Goal: Use online tool/utility: Use online tool/utility

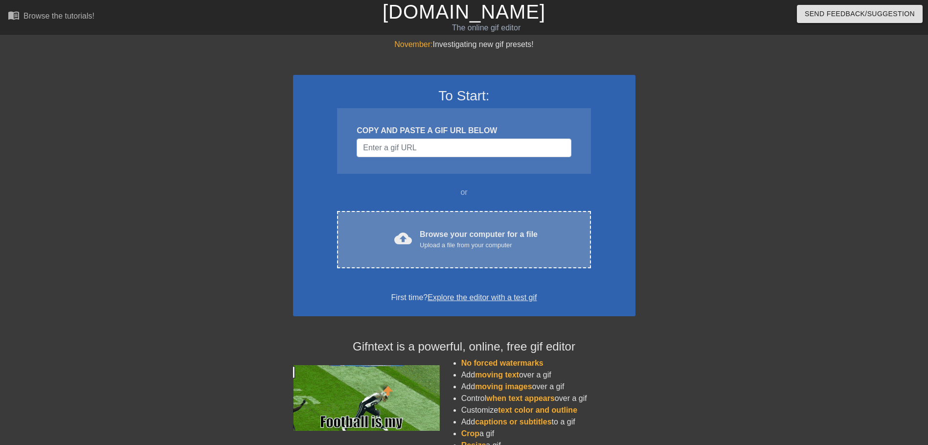
click at [474, 235] on div "Browse your computer for a file Upload a file from your computer" at bounding box center [479, 240] width 118 height 22
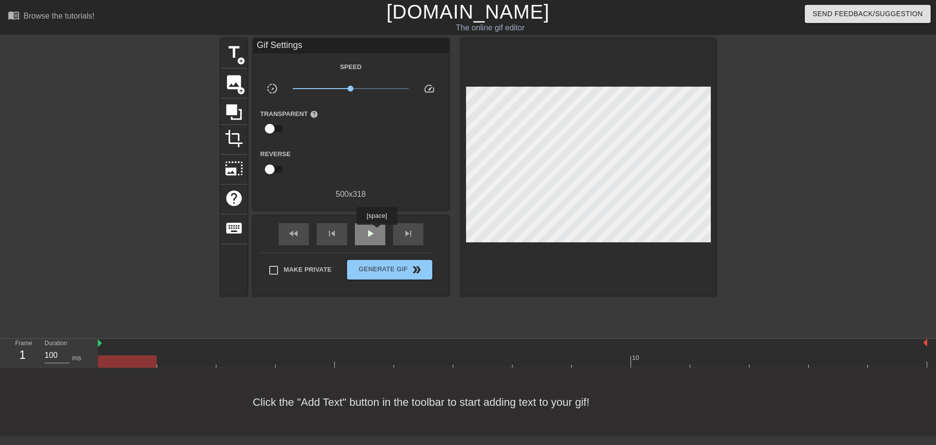
click at [376, 231] on div "play_arrow" at bounding box center [370, 234] width 30 height 22
click at [234, 51] on span "title" at bounding box center [234, 52] width 19 height 19
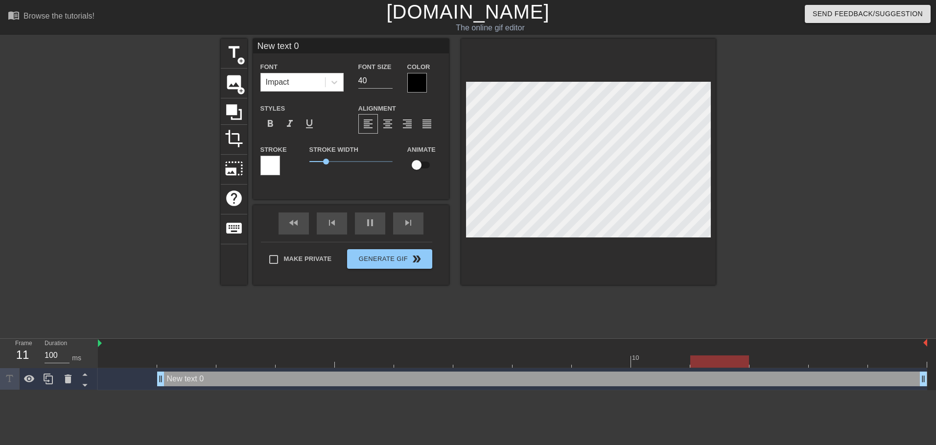
click at [172, 381] on div "New text 0 drag_handle drag_handle" at bounding box center [542, 378] width 770 height 15
type input "G"
type textarea "G"
type input "Go"
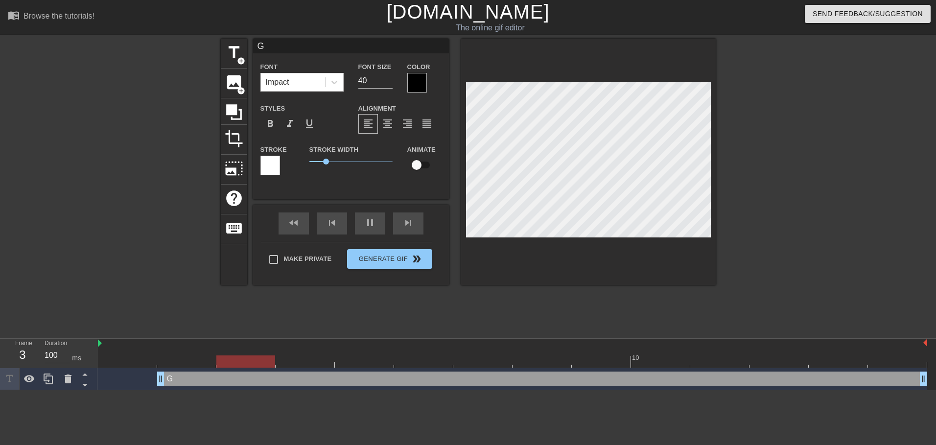
type textarea "Go"
type input "Got"
type textarea "Got"
type input "Got"
type textarea "Got"
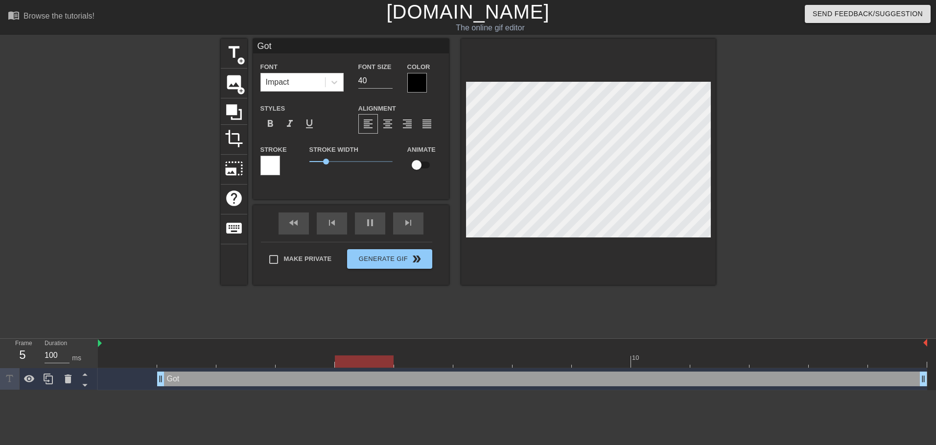
type input "Got a"
type textarea "Got a"
type input "Got an"
type textarea "Got an"
type input "Got any"
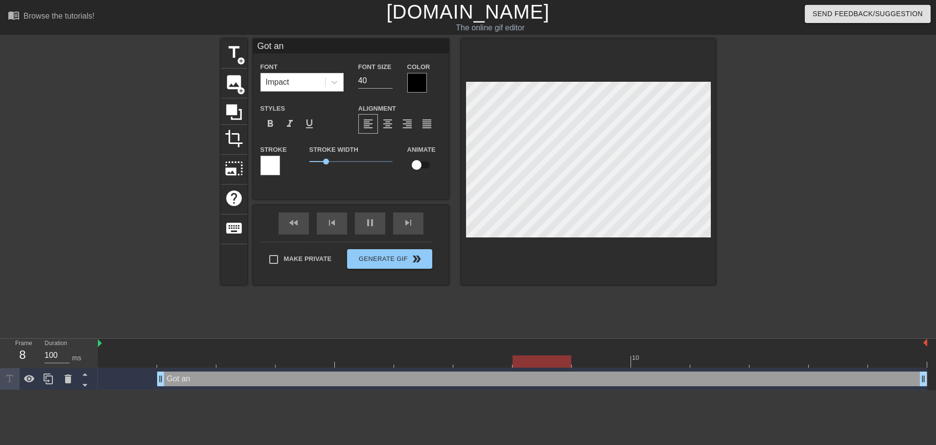
type textarea "Got any"
type input "Got anym"
type textarea "Got anym"
type input "Got anymo"
type textarea "Got anymo"
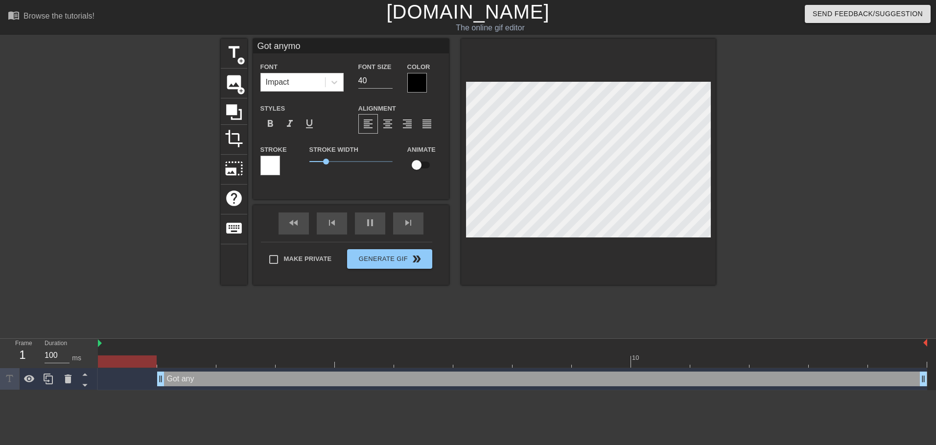
type input "Got anymor"
type textarea "Got anymor"
type input "Got anymore"
type textarea "Got anymore"
type input "Got anymore"
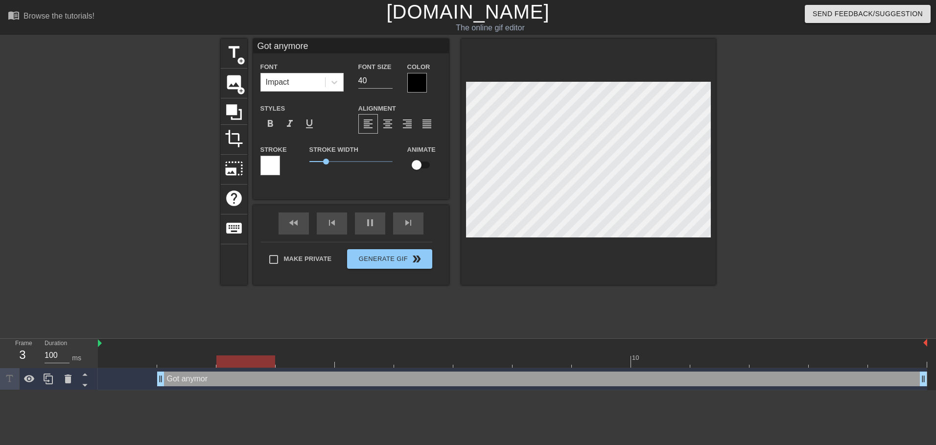
type textarea "Got anymore"
type input "Got anymore o"
type textarea "Got anymore o"
type input "Got anymore of"
type textarea "Got anymore of"
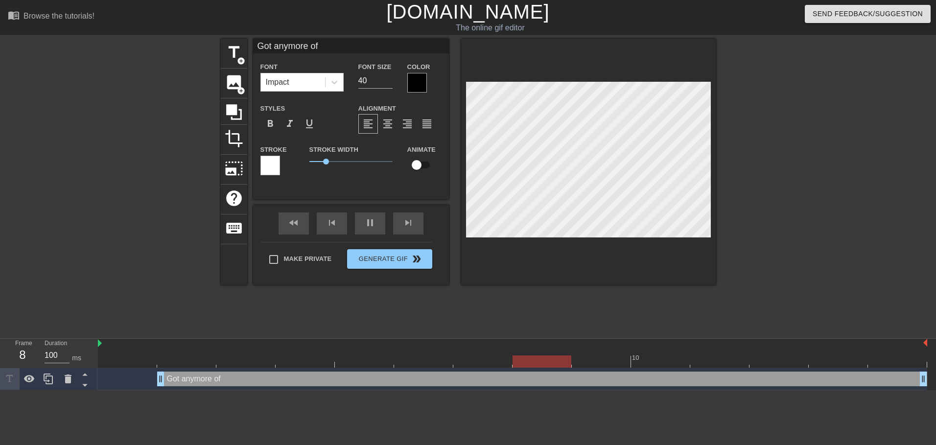
type input "Got anymore of"
type textarea "Got anymore of"
type input "Got anymore of t"
type textarea "Got anymore of t"
type input "Got anymore of th"
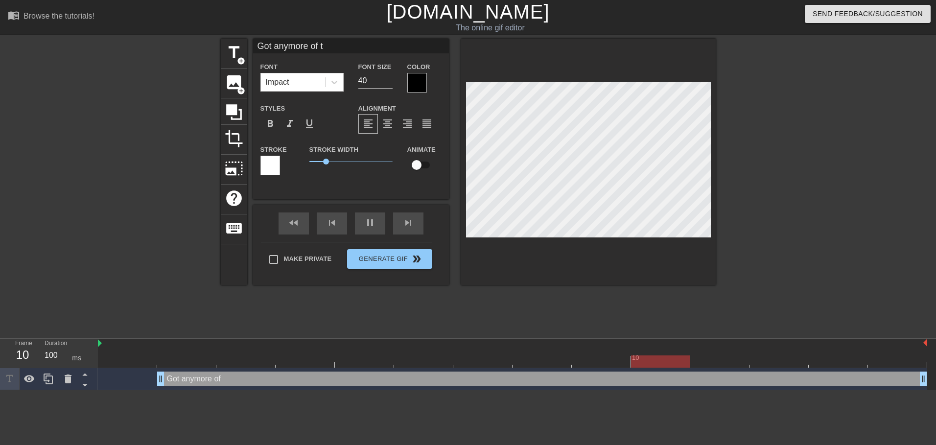
type textarea "Got anymore of th"
type input "Got anymore of tho"
type textarea "Got anymore of [PERSON_NAME]"
type input "Got anymore of those"
type textarea "Got anymore of those"
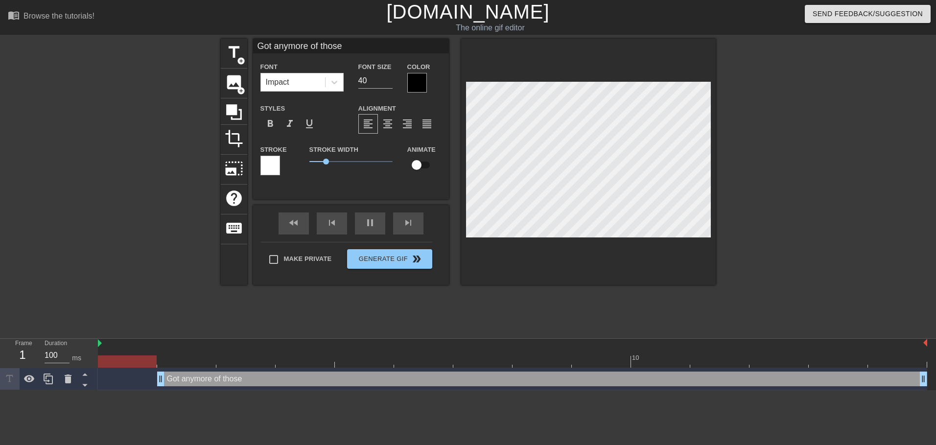
type input "Got anymore of those"
type textarea "Got anymore of those"
type input "Got anymore of those c"
type textarea "Got anymore of those c"
type input "Got anymore of those ca"
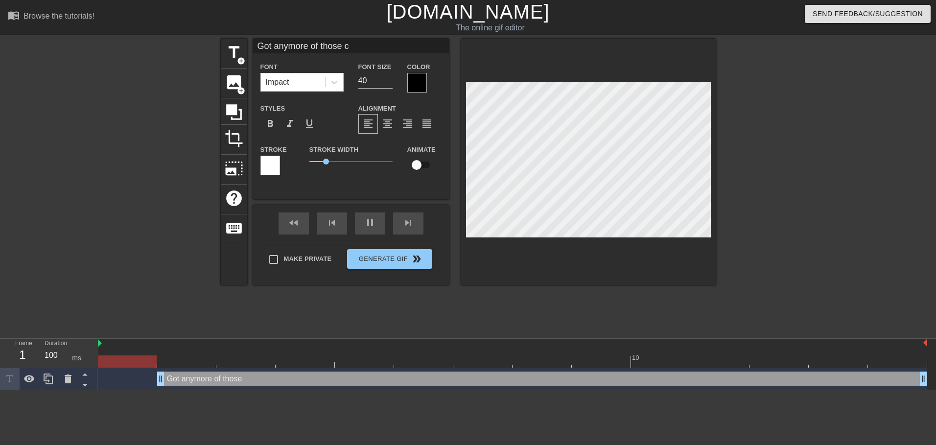
type textarea "Got anymore of those ca"
type input "Got anymore of those can"
type textarea "Got anymore of those can"
type input "Got anymore of those canc"
type textarea "Got anymore of those canc"
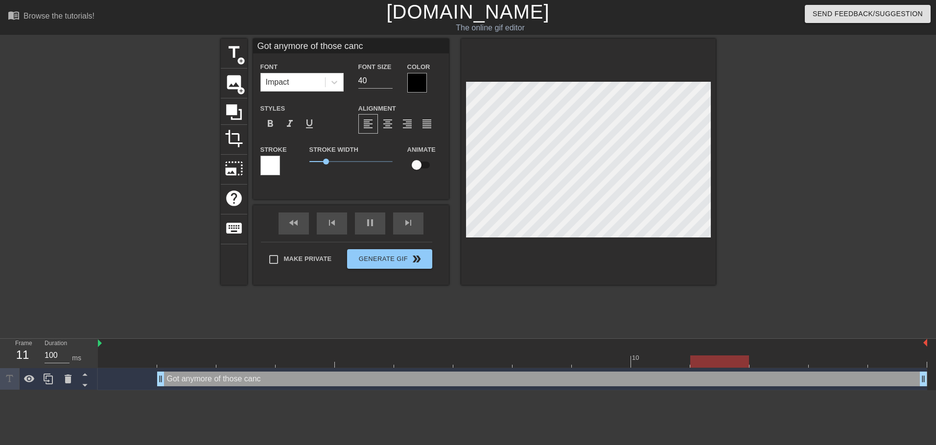
type input "Got anymore of those cance"
type textarea "Got anymore of those cance"
type input "Got anymore of those cancel"
type textarea "Got anymore of those cancel"
type input "Got anymore of those cancell"
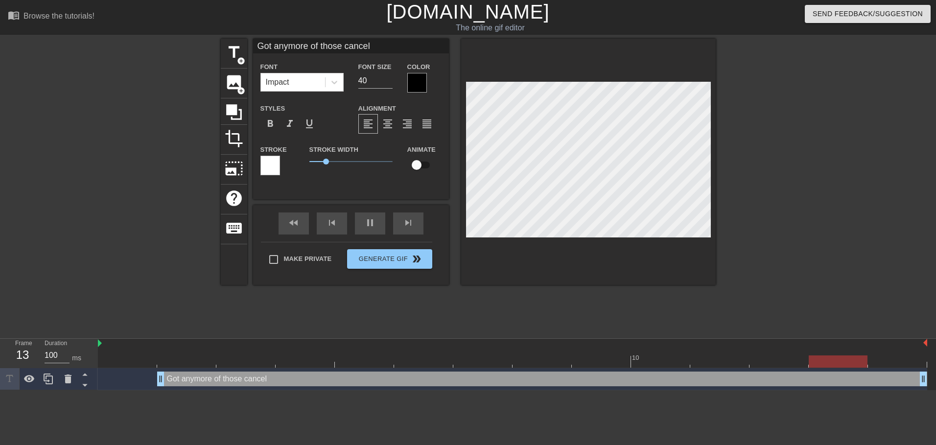
type textarea "Got anymore of those cancell"
type input "Got anymore of those cancelle"
type textarea "Got anymore of those cancelle"
type input "Got anymore of those cancelled"
type textarea "Got anymore of those cancelled"
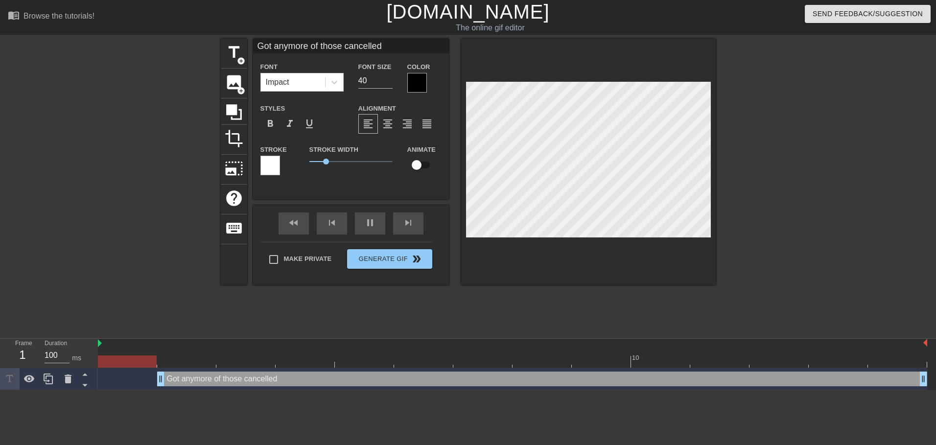
type input "Got anymore of those cancelled"
type textarea "Got anymore of those cancelled"
type input "Got anymore of those cancelled p"
type textarea "Got anymore of those cancelled p"
type input "Got anymore of those cancelled pl"
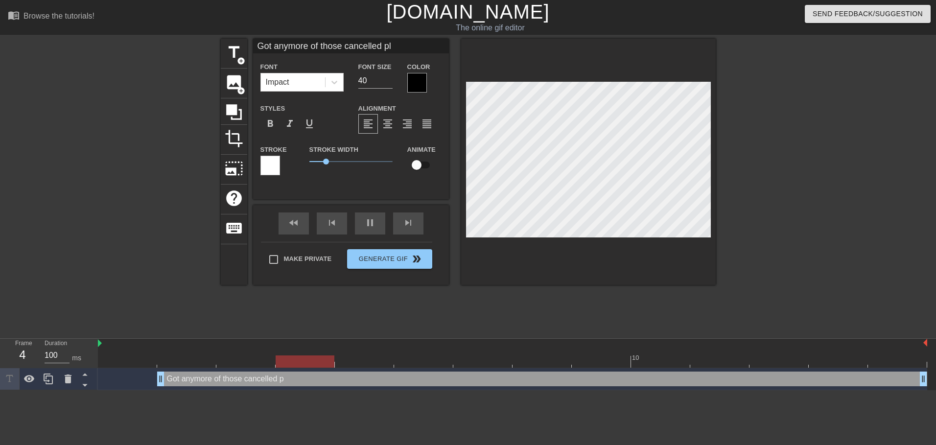
type textarea "Got anymore of those cancelled pla"
type input "Got anymore of those cancelled plan"
type textarea "Got anymore of those cancelled plan"
type input "Got anymore of those cancelled plans"
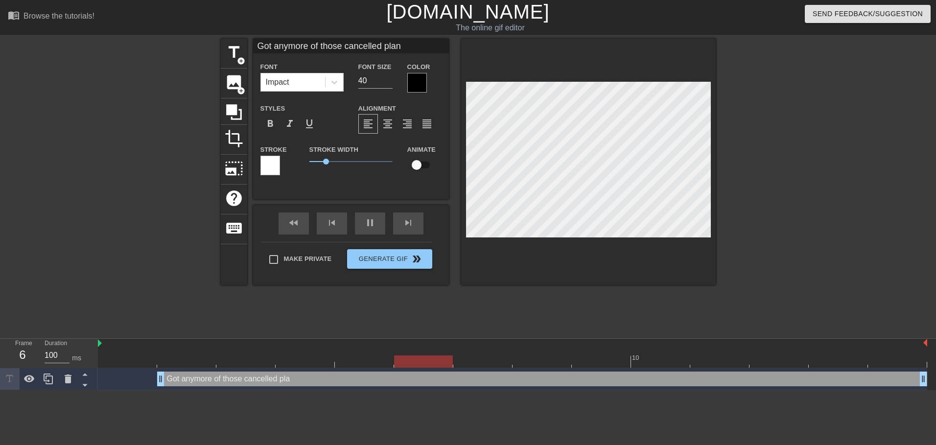
type textarea "Got anymore of those cancelled plans"
type input "Got anymore of those cancelled plan"
type textarea "Got anymore of those cancelled plan"
type input "Got anymore of those cancelled pla"
type textarea "Got anymore of those cancelled pla"
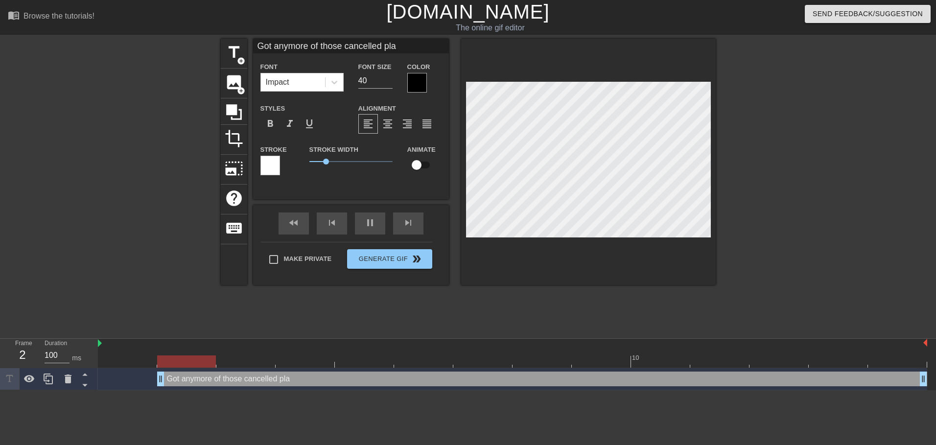
type input "Got anymore of those cancelled pl"
type textarea "Got anymore of those cancelled pl"
type input "Got anymore of those cancelled p"
type textarea "Got anymore of those cancelled p"
type input "Got anymore of those cancelled"
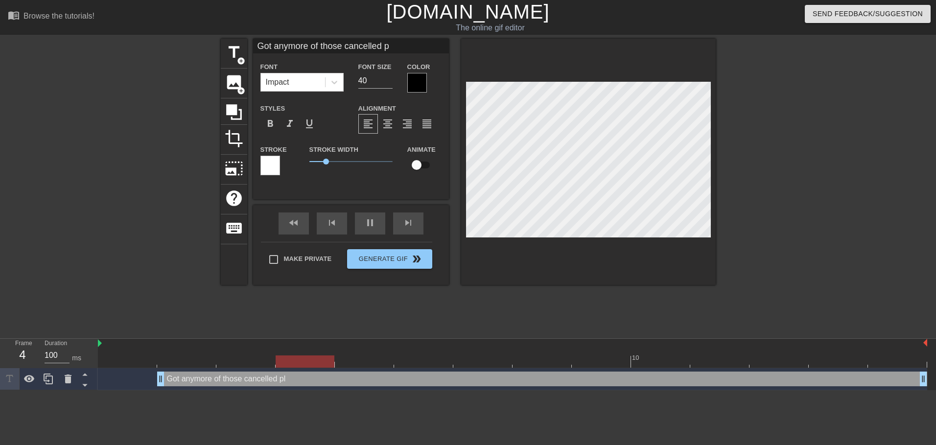
type textarea "Got anymore of those cancelled"
type input "Got anymore of those cancelled"
type textarea "Got anymore of those cancelled"
type input "Got anymore of those cancelle"
type textarea "Got anymore of those cancelle"
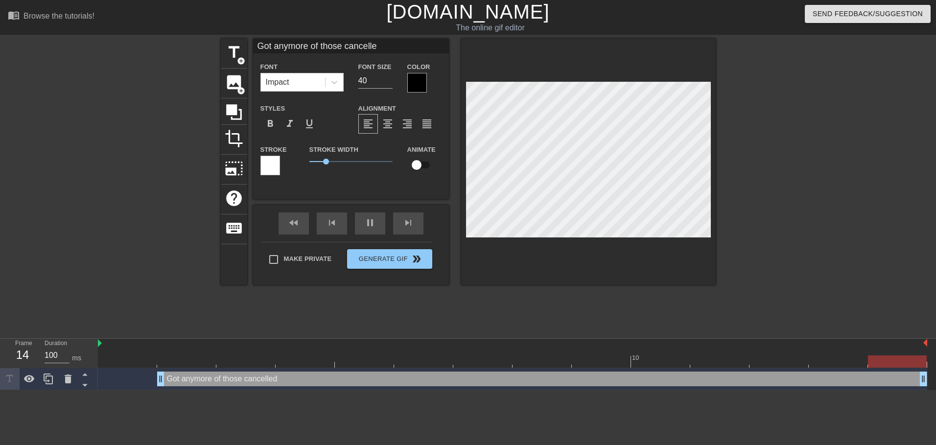
type input "Got anymore of those cancell"
type textarea "Got anymore of those cancell"
type input "Got anymore of those cancel"
type textarea "Got anymore of those cancel"
type input "Got anymore of those cance"
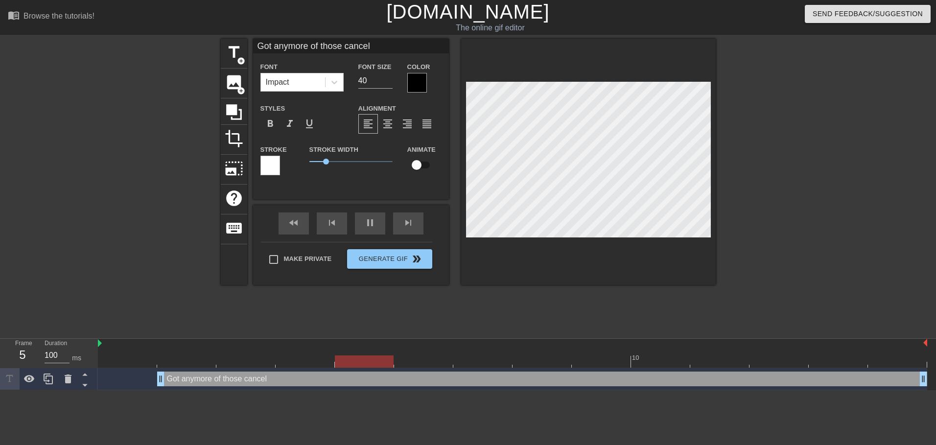
type textarea "Got anymore of those cance"
type input "Got anymore of those canc"
type textarea "Got anymore of those canc"
type input "Got anymore of those can"
type textarea "Got anymore of those can"
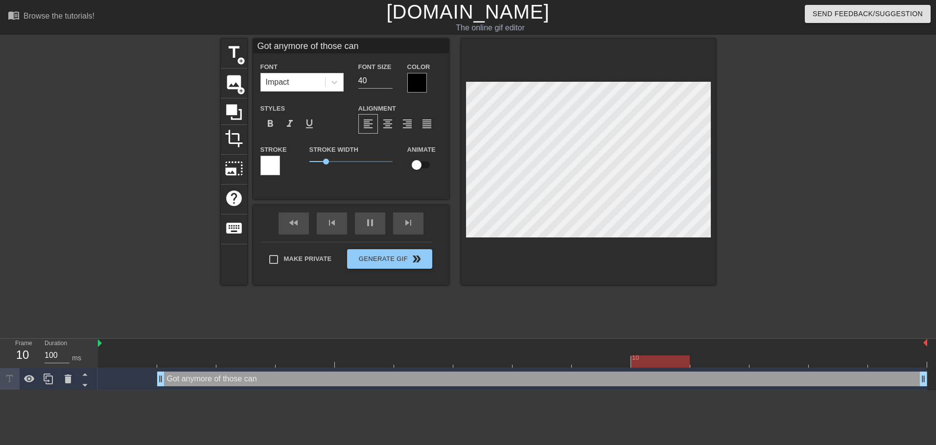
type input "Got anymore of those ca"
type textarea "Got anymore of those ca"
type input "Got anymore of those c"
type textarea "Got anymore of those c"
type input "Got anymore of those"
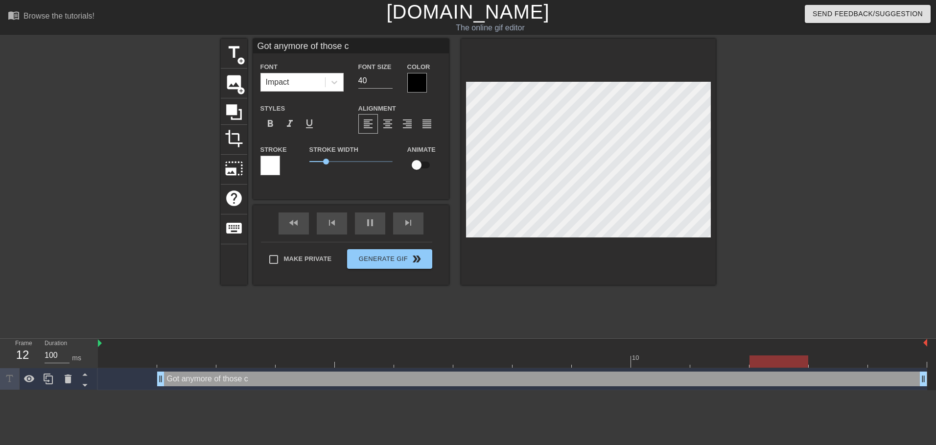
type textarea "Got anymore of those"
type input "Got anymore of those"
type textarea "Got anymore of those"
type input "Got anymore of those"
type textarea "Got anymore of those"
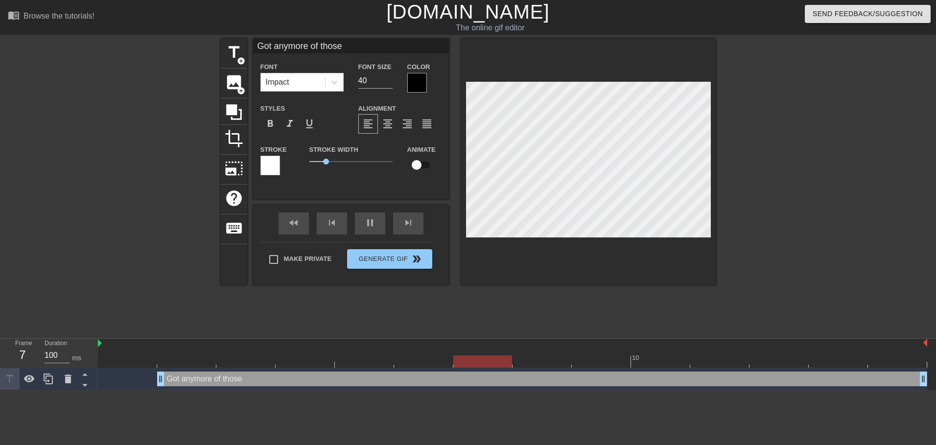
type input "Got anymore of thoseC"
type textarea "Got anymore of those C"
type input "Got anymore of thoseCa"
type textarea "Got anymore of those Ca"
type input "Got anymore of thoseCan"
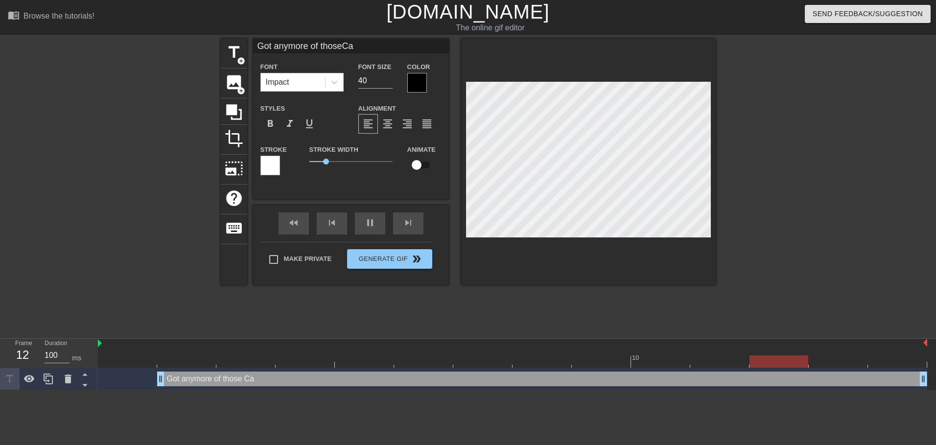
type textarea "Got anymore of those Can"
type input "Got anymore of thoseCanc"
type textarea "Got anymore of those Canc"
type input "Got anymore of thoseCance"
type textarea "Got anymore of those Cance"
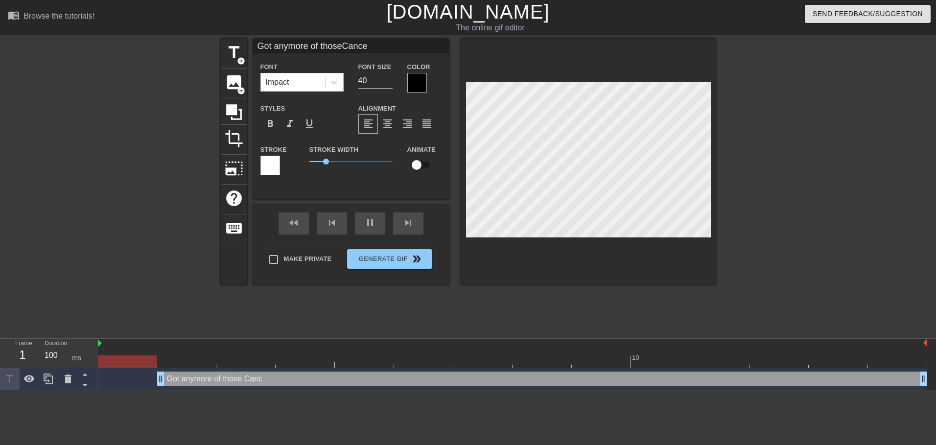
scroll to position [1, 1]
type input "Got anymore of thoseCancel"
type textarea "Got anymore of those Cancel"
type input "Got anymore of thoseCancell"
type textarea "Got anymore of those Cancell"
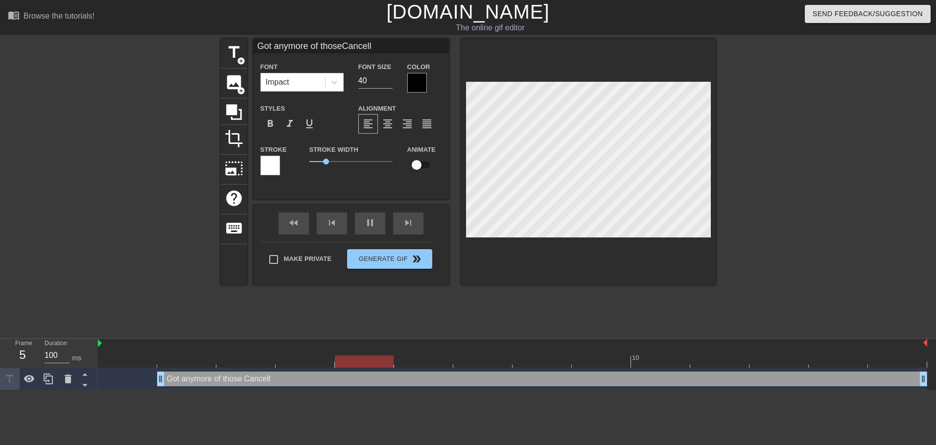
type input "Got anymore of thoseCancel"
type textarea "Got anymore of those Cancel"
type input "Got anymore of thoseCance"
type textarea "Got anymore of those Cance"
type input "Got anymore of thoseCanc"
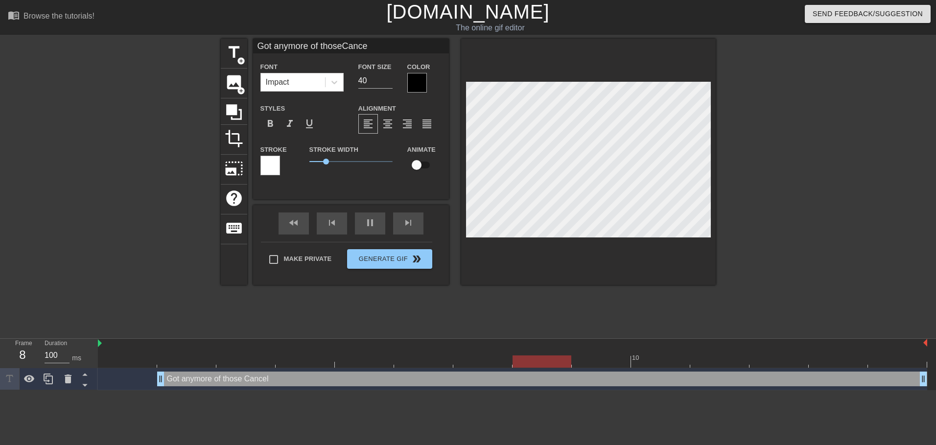
type textarea "Got anymore of those Canc"
type input "Got anymore of thoseCan"
type textarea "Got anymore of those Can"
type input "Got anymore of thoseCa"
type textarea "Got anymore of those Ca"
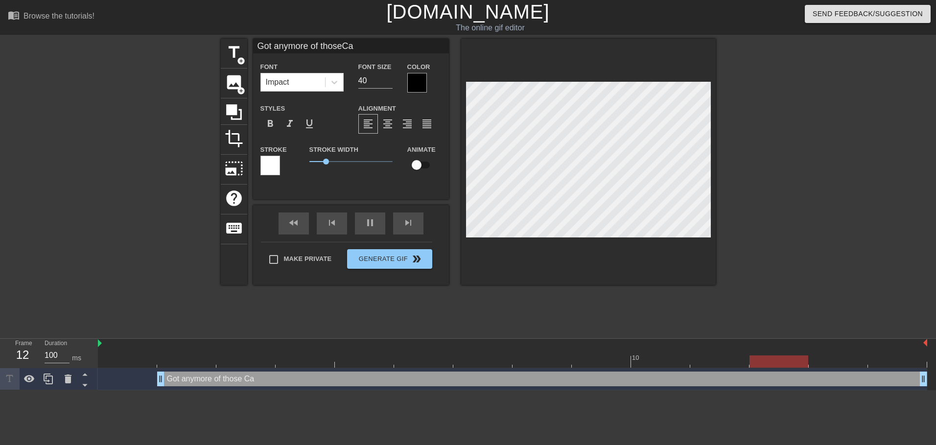
type input "Got anymore of thoseC"
type textarea "Got anymore of those C"
type input "Got anymore of those"
type textarea "Got anymore of those"
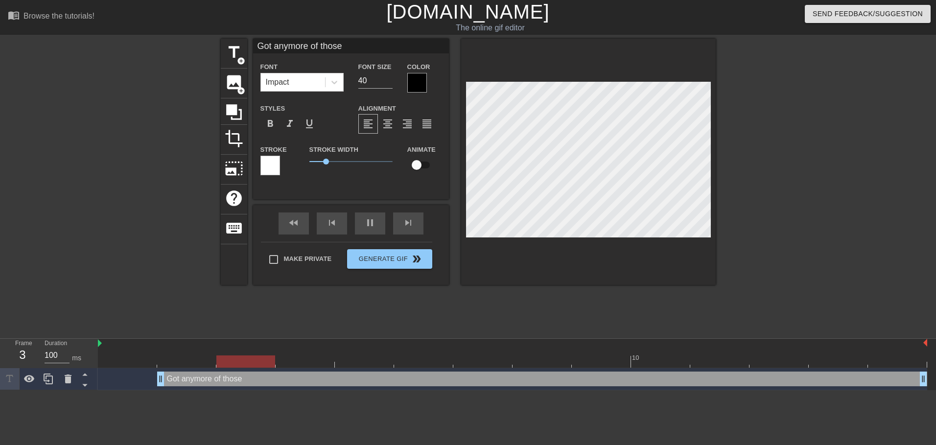
type input "Got anymore of thosec"
type textarea "Got anymore of those c"
type input "Got anymore of thoseca"
type textarea "Got anymore of those ca"
type input "Got anymore of thosecan"
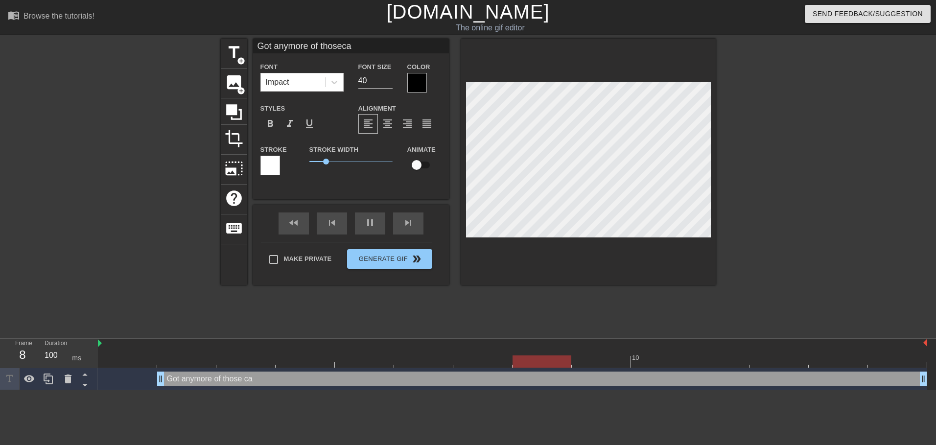
type textarea "Got anymore of those can"
type input "Got anymore of thosecanc"
type textarea "Got anymore of those canc"
type input "Got anymore of thosecance"
type textarea "Got anymore of those cance"
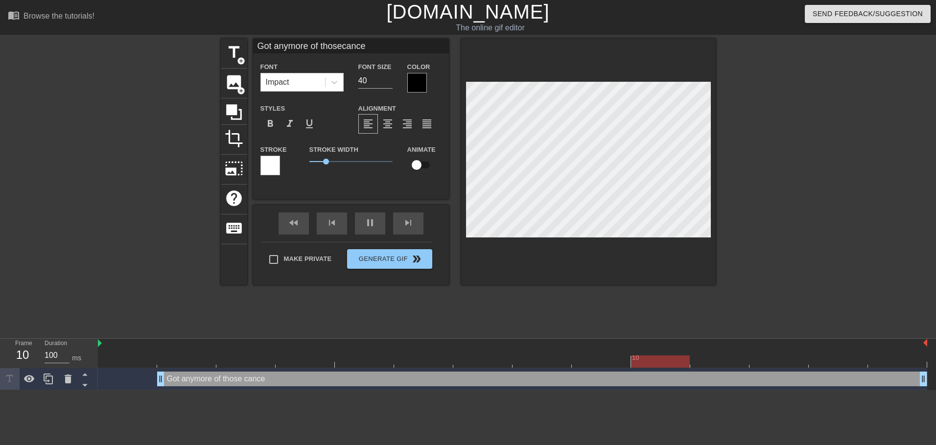
type input "Got anymore of thosecancel"
type textarea "Got anymore of those cancel"
type input "Got anymore of thosecancell"
type textarea "Got anymore of those cancell"
type input "Got anymore of thosecancelle"
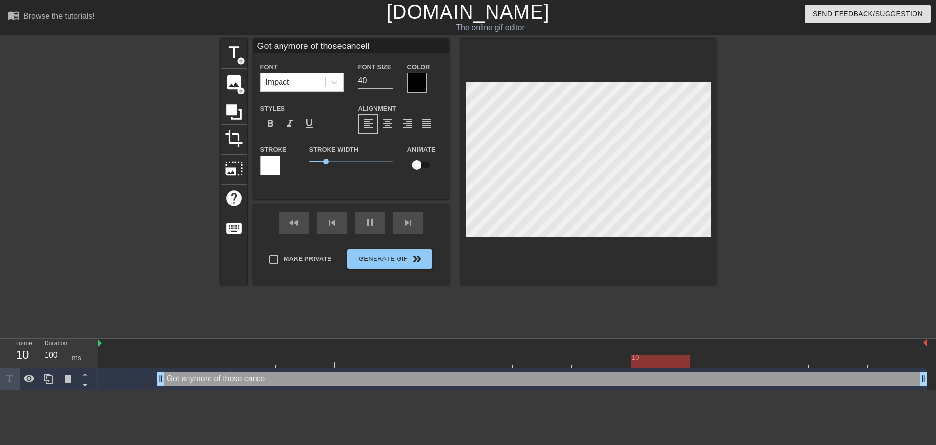
type textarea "Got anymore of those cancelle"
type input "Got anymore of thosecancelled"
type textarea "Got anymore of those cancelled"
type input "Got anymore of thosecancelled"
type textarea "Got anymore of those cancelled"
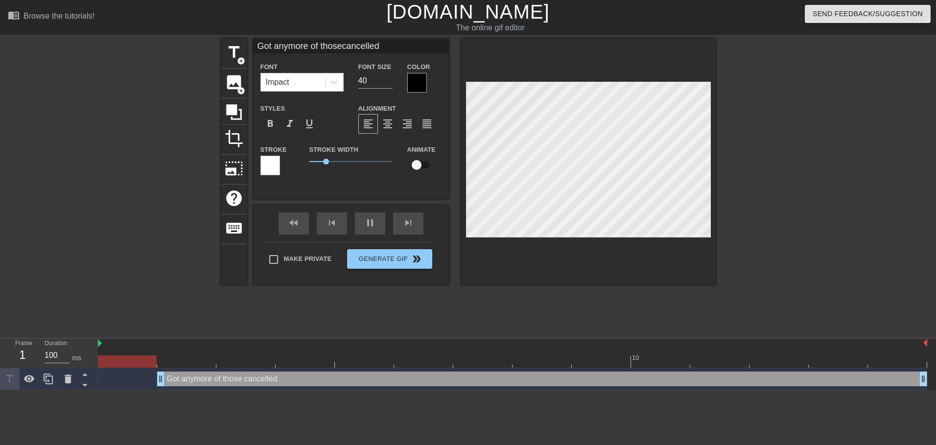
type input "Got anymore of thosecancelled p"
type textarea "Got anymore of those cancelled p"
type input "Got anymore of thosecancelled pl"
type textarea "Got anymore of those cancelled pl"
type input "Got anymore of thosecancelled pla"
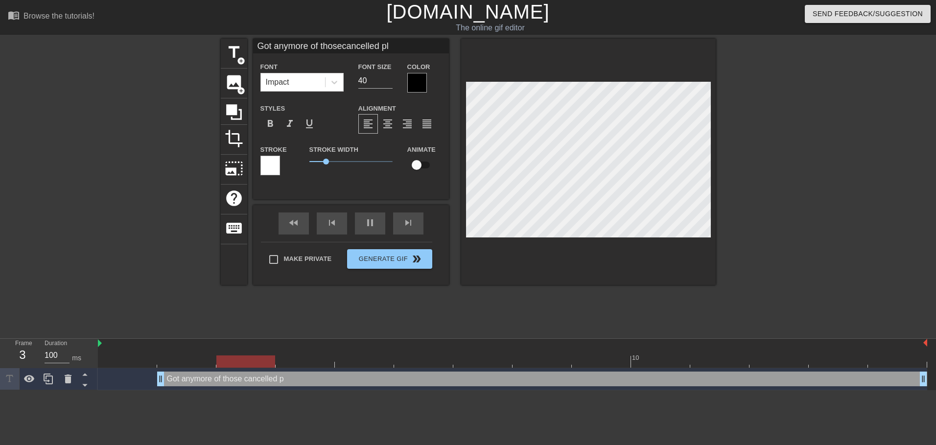
type textarea "Got anymore of those cancelled pla"
type input "Got anymore of thosecancelled plan"
type textarea "Got anymore of those cancelled plan"
type input "Got anymore of thosecancelled plans"
type textarea "Got anymore of those cancelled plans"
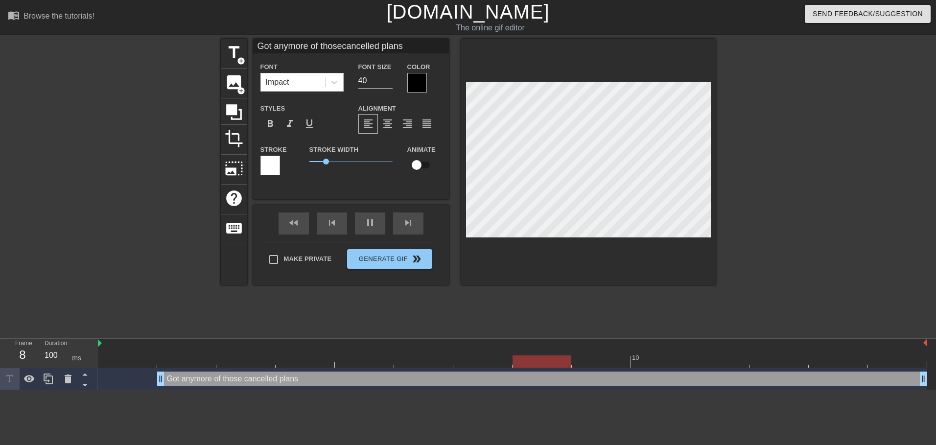
type input "Got anymore of thosecancelled plans?"
type textarea "Got anymore of those cancelled plans?"
drag, startPoint x: 161, startPoint y: 380, endPoint x: 100, endPoint y: 381, distance: 61.2
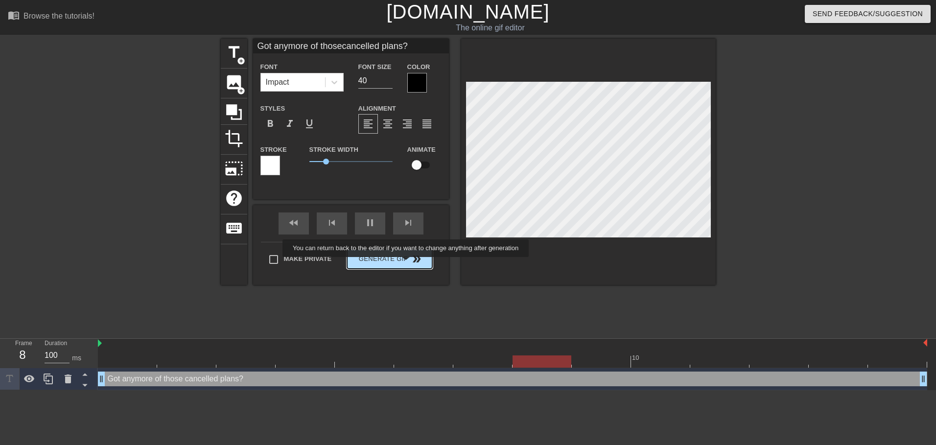
click at [411, 264] on span "double_arrow" at bounding box center [417, 259] width 12 height 12
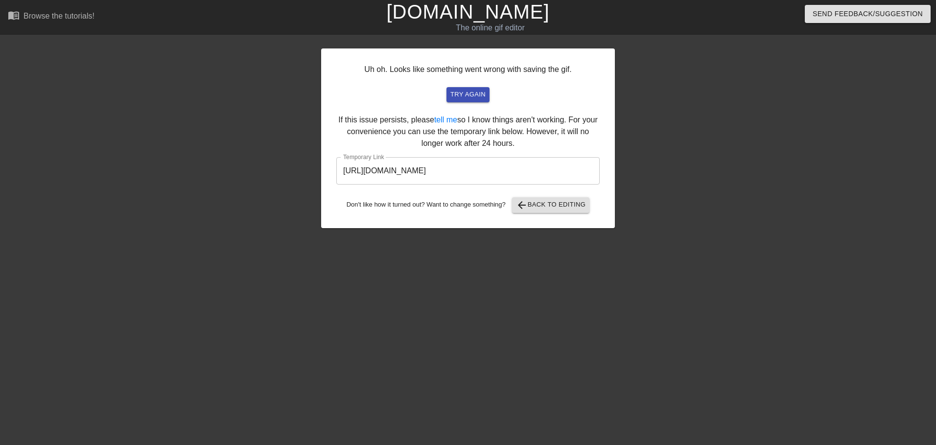
click at [449, 171] on input "[URL][DOMAIN_NAME]" at bounding box center [467, 170] width 263 height 27
click at [449, 170] on input "[URL][DOMAIN_NAME]" at bounding box center [467, 170] width 263 height 27
drag, startPoint x: 449, startPoint y: 170, endPoint x: 424, endPoint y: 171, distance: 25.0
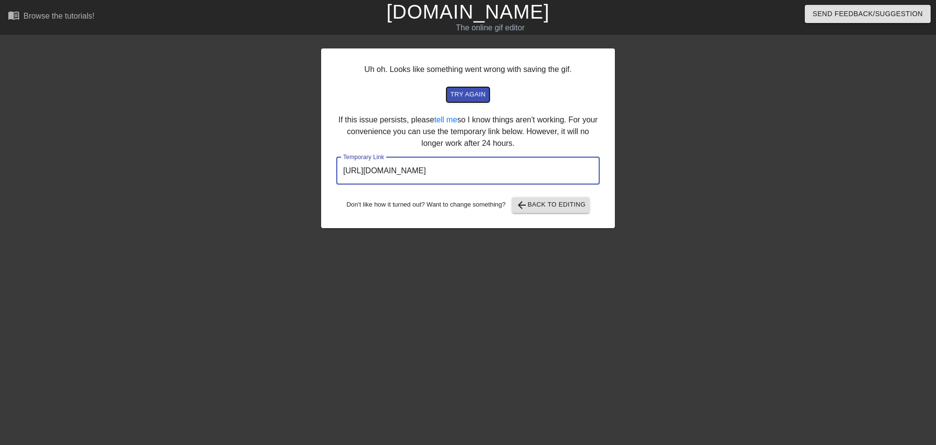
click at [466, 99] on span "try again" at bounding box center [467, 94] width 35 height 11
